Goal: Find specific page/section: Find specific page/section

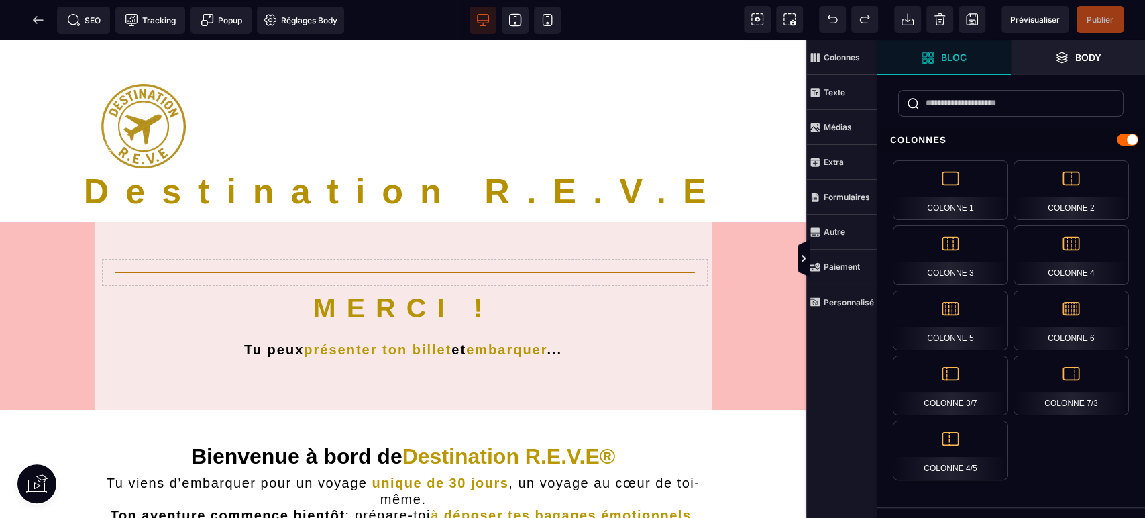
click at [556, 21] on span at bounding box center [547, 20] width 27 height 27
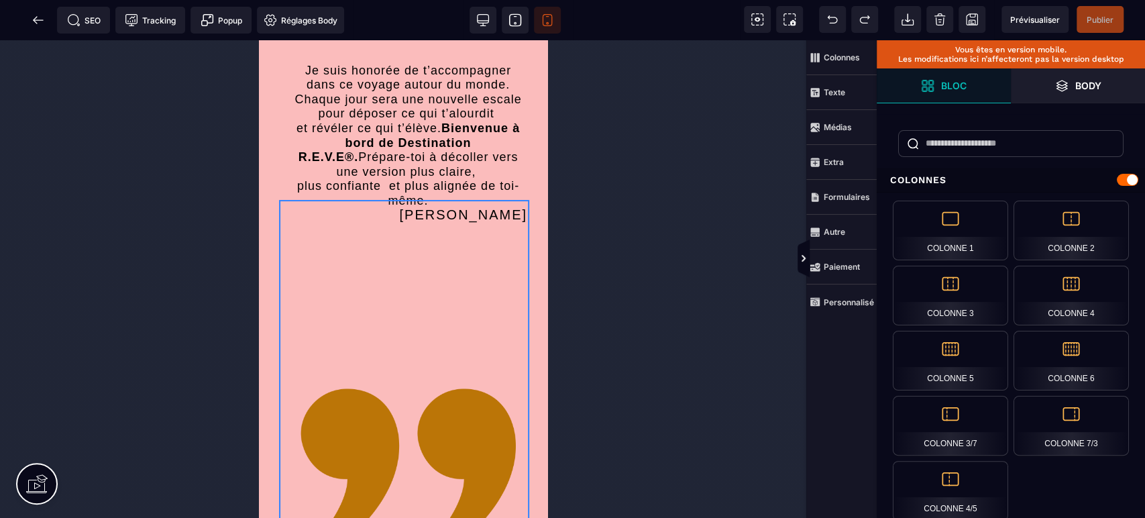
scroll to position [3974, 0]
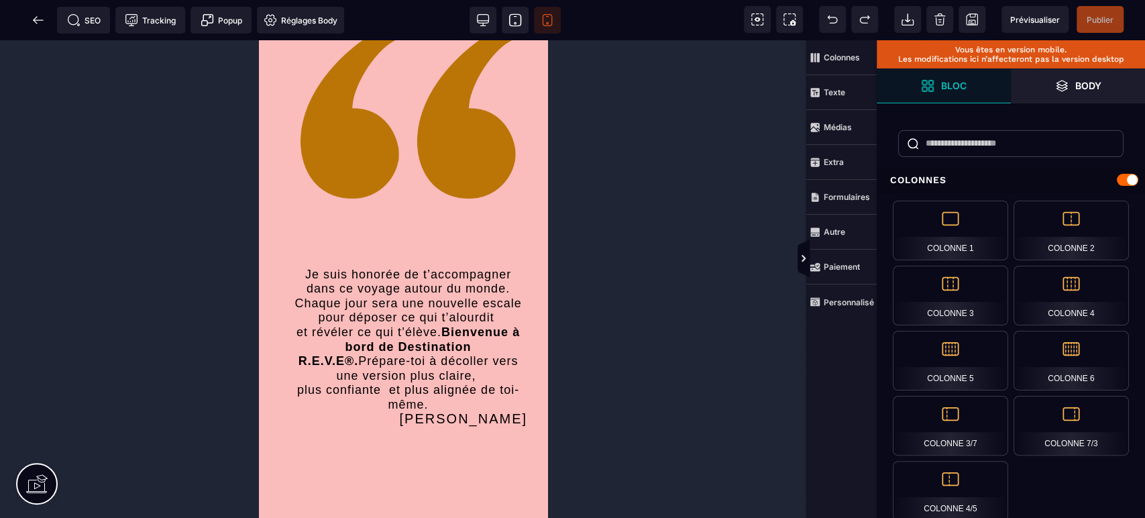
click at [39, 17] on icon at bounding box center [38, 19] width 13 height 13
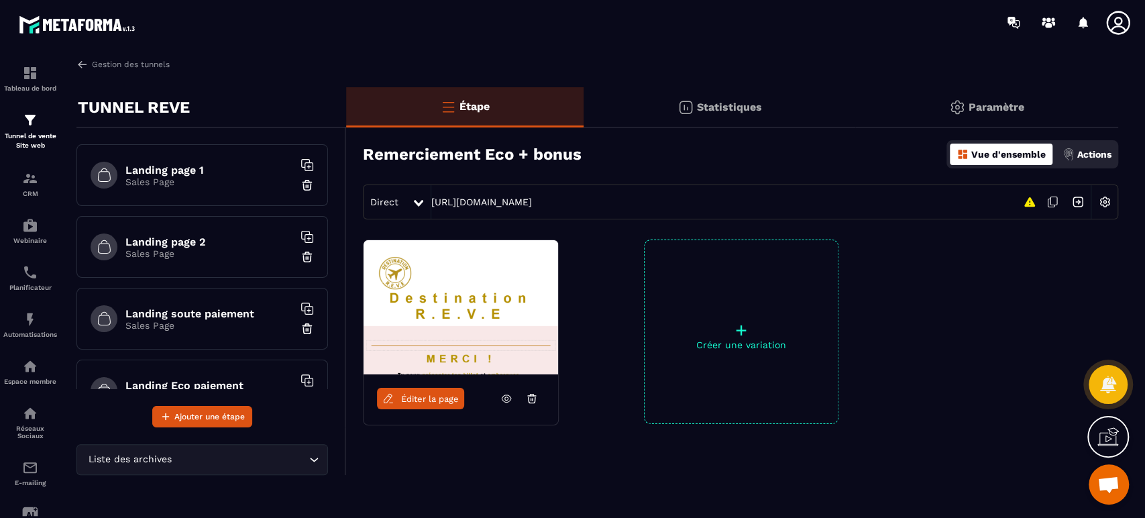
click at [428, 401] on span "Éditer la page" at bounding box center [430, 399] width 58 height 10
